Goal: Navigation & Orientation: Find specific page/section

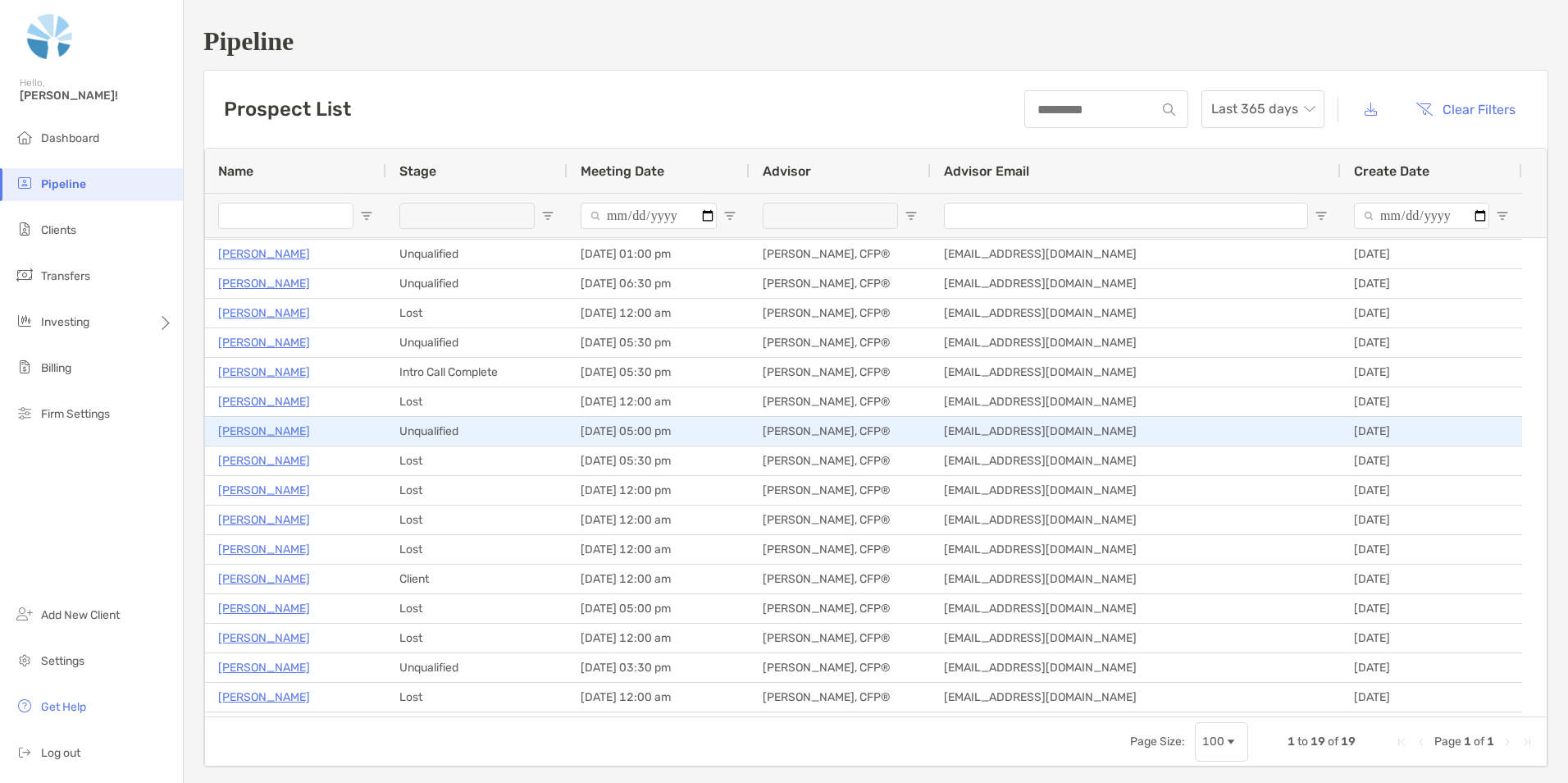
scroll to position [82, 0]
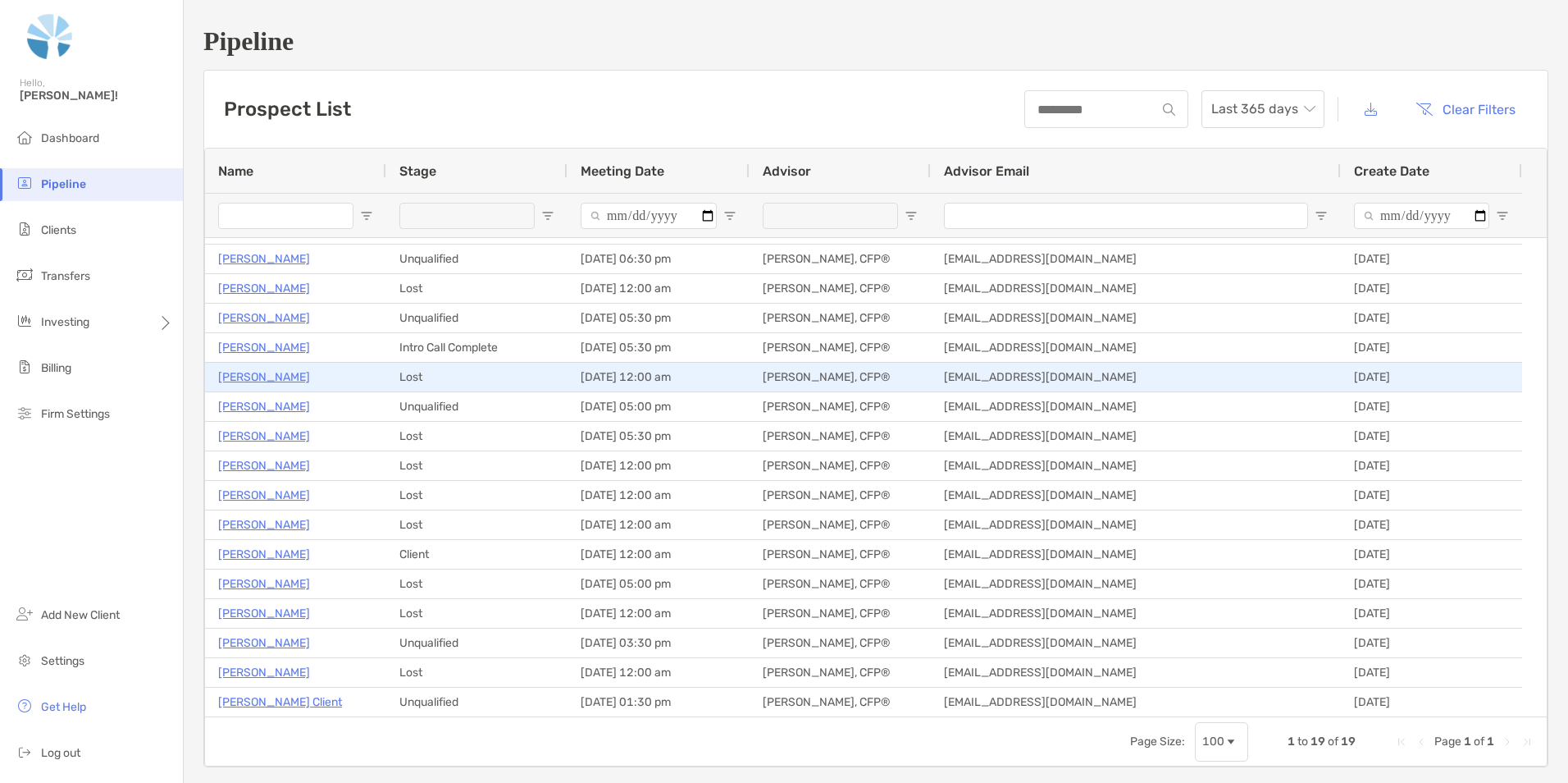
click at [288, 380] on p "[PERSON_NAME]" at bounding box center [263, 377] width 91 height 20
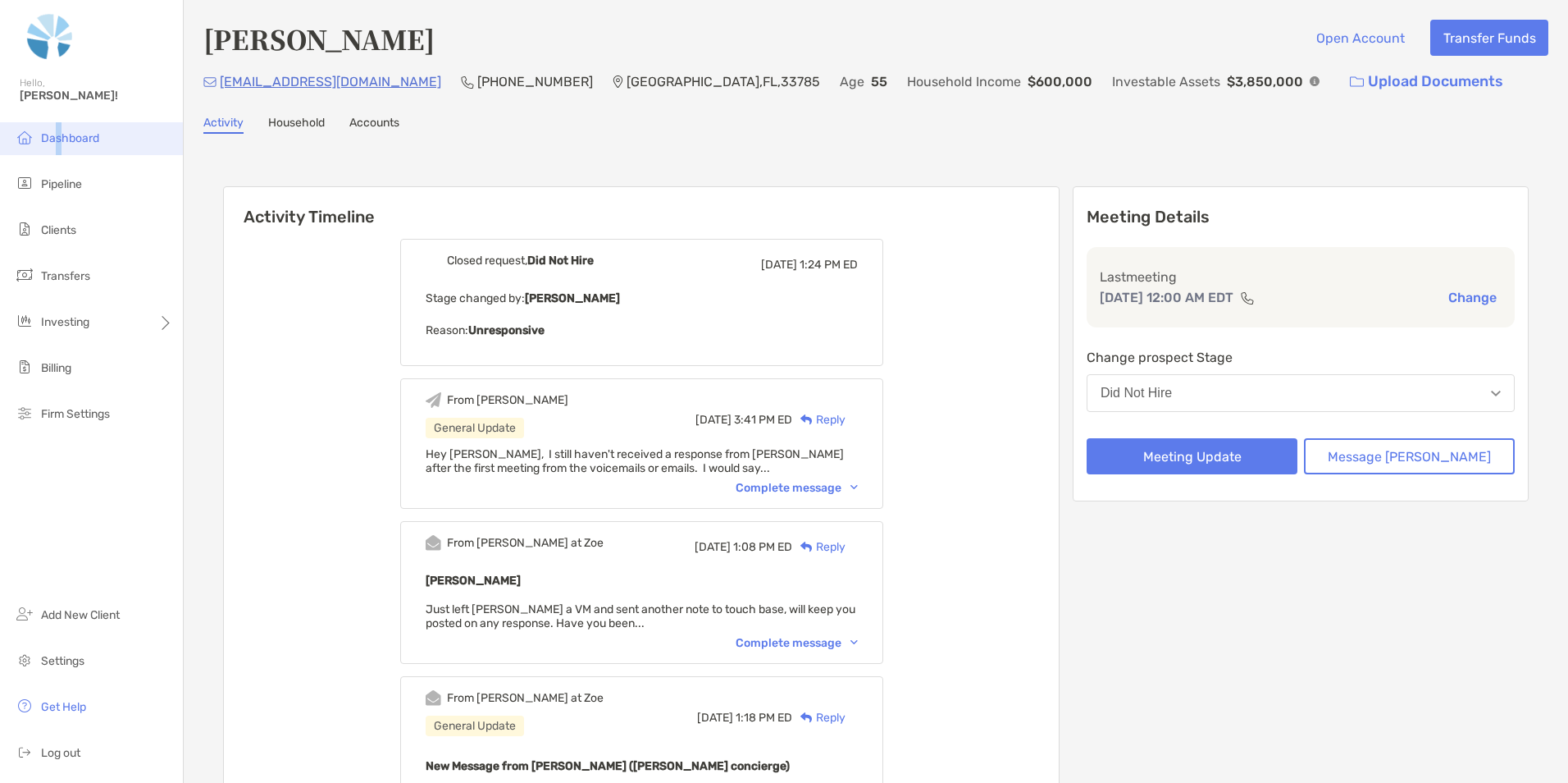
click at [58, 129] on li "Dashboard" at bounding box center [91, 138] width 183 height 32
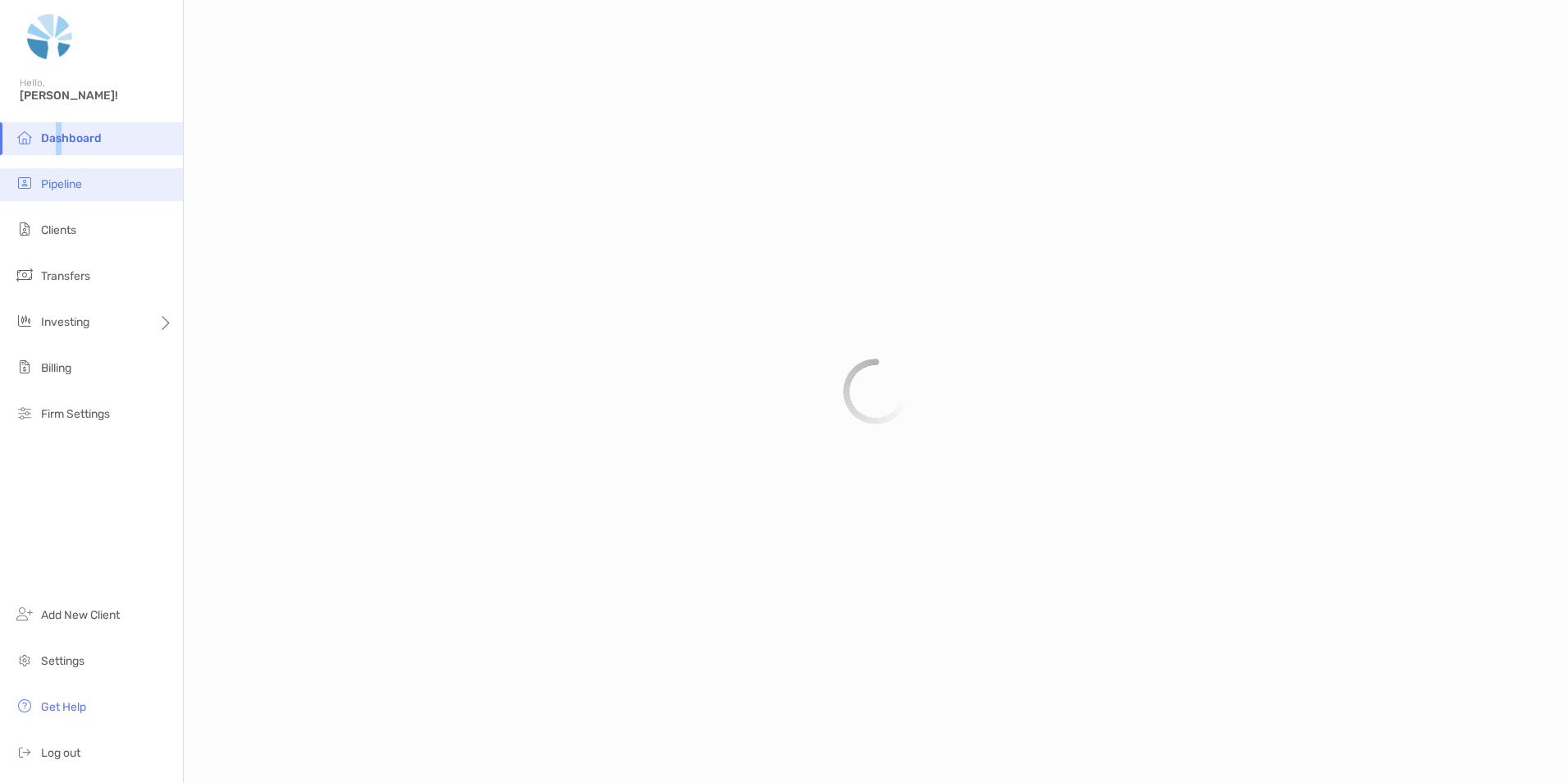
drag, startPoint x: 58, startPoint y: 129, endPoint x: 60, endPoint y: 177, distance: 48.0
click at [60, 177] on li "Pipeline" at bounding box center [91, 184] width 183 height 32
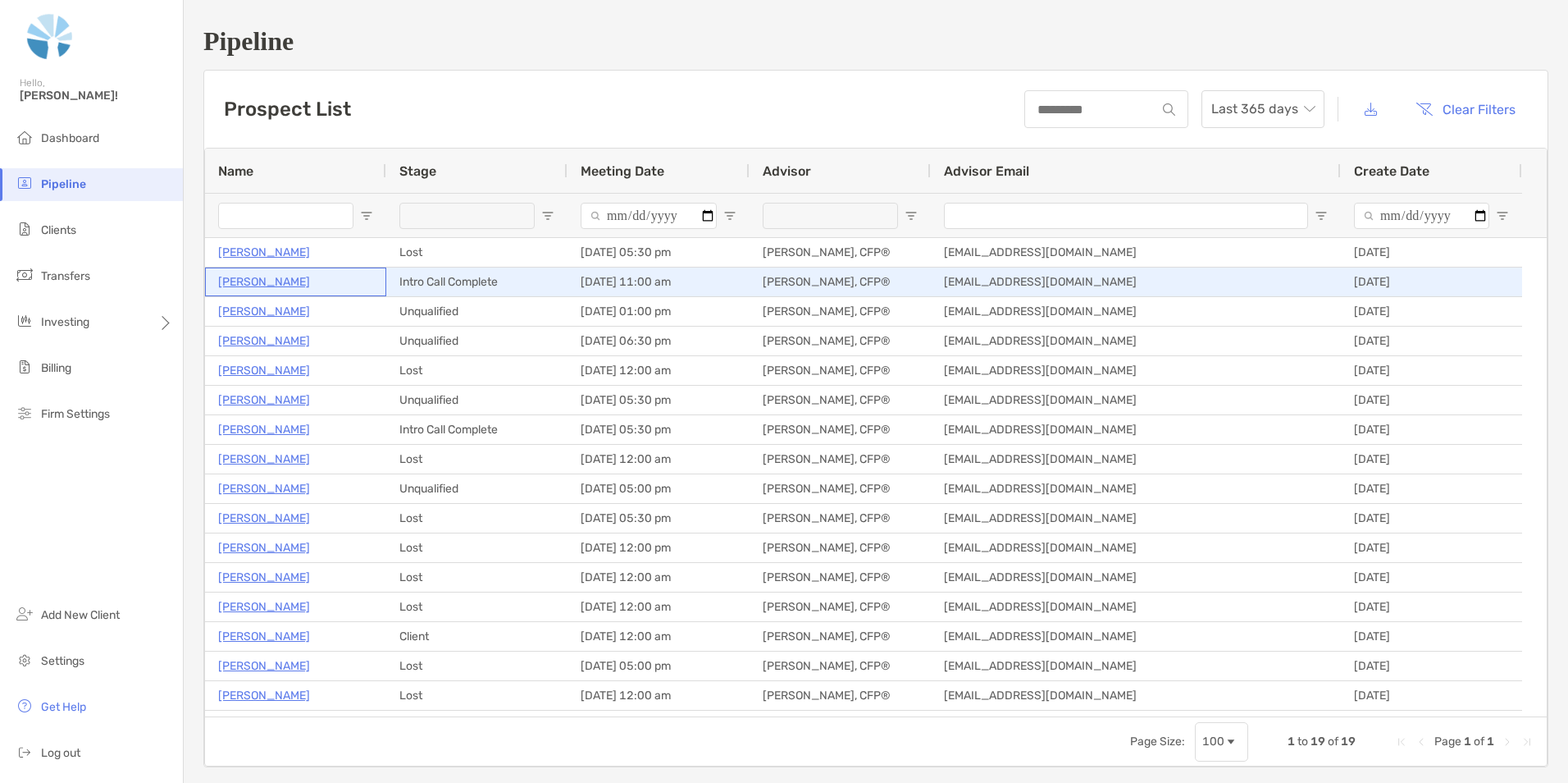
click at [249, 284] on p "[PERSON_NAME]" at bounding box center [263, 282] width 91 height 20
